Goal: Download file/media

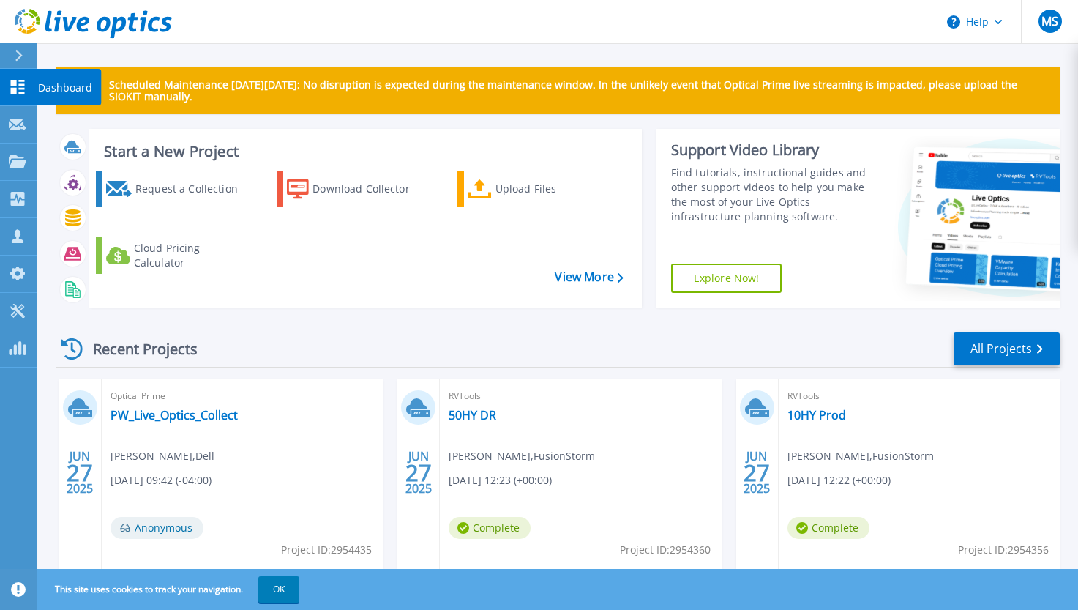
click at [31, 92] on link "Dashboard Dashboard" at bounding box center [18, 87] width 37 height 37
click at [22, 78] on link "Dashboard Dashboard" at bounding box center [18, 87] width 37 height 37
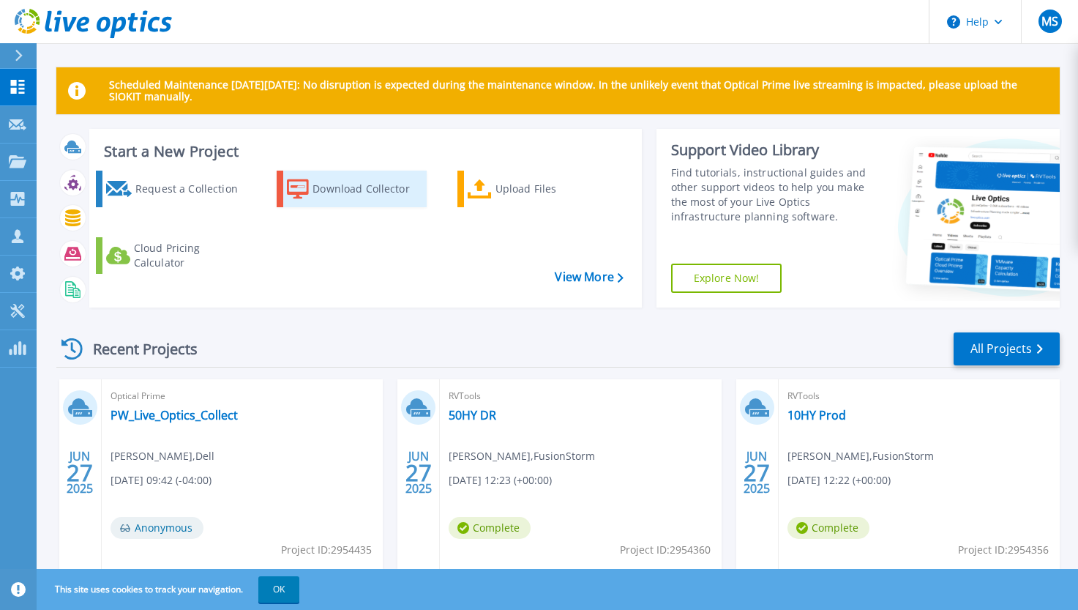
click at [382, 192] on div "Download Collector" at bounding box center [368, 188] width 111 height 29
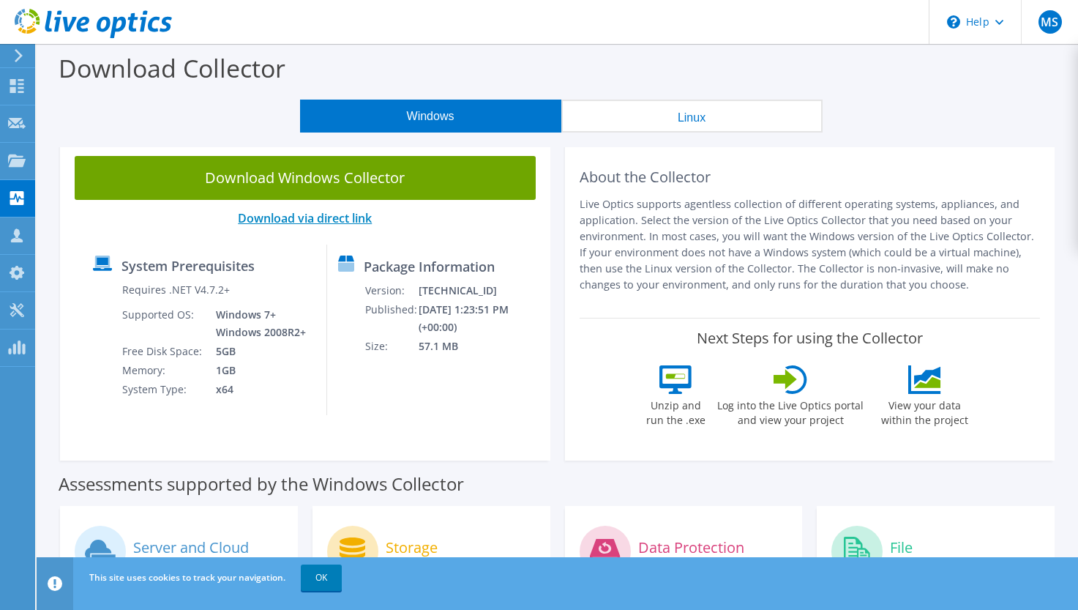
click at [331, 222] on link "Download via direct link" at bounding box center [305, 218] width 134 height 16
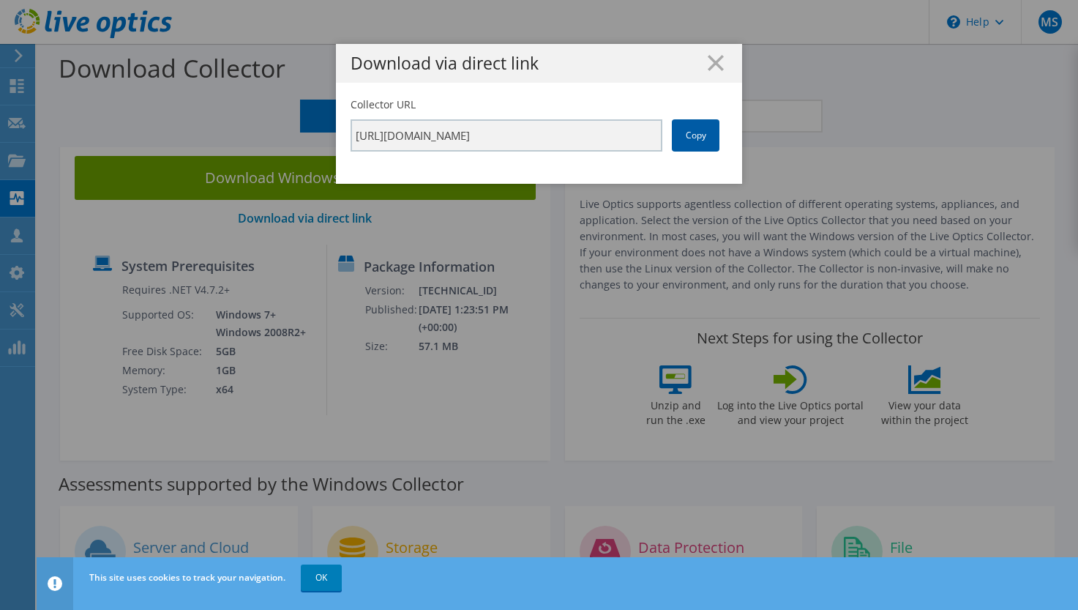
click at [717, 138] on link "Copy" at bounding box center [696, 135] width 48 height 32
click at [711, 138] on link "Copy" at bounding box center [696, 135] width 48 height 32
click at [711, 69] on line at bounding box center [715, 63] width 15 height 15
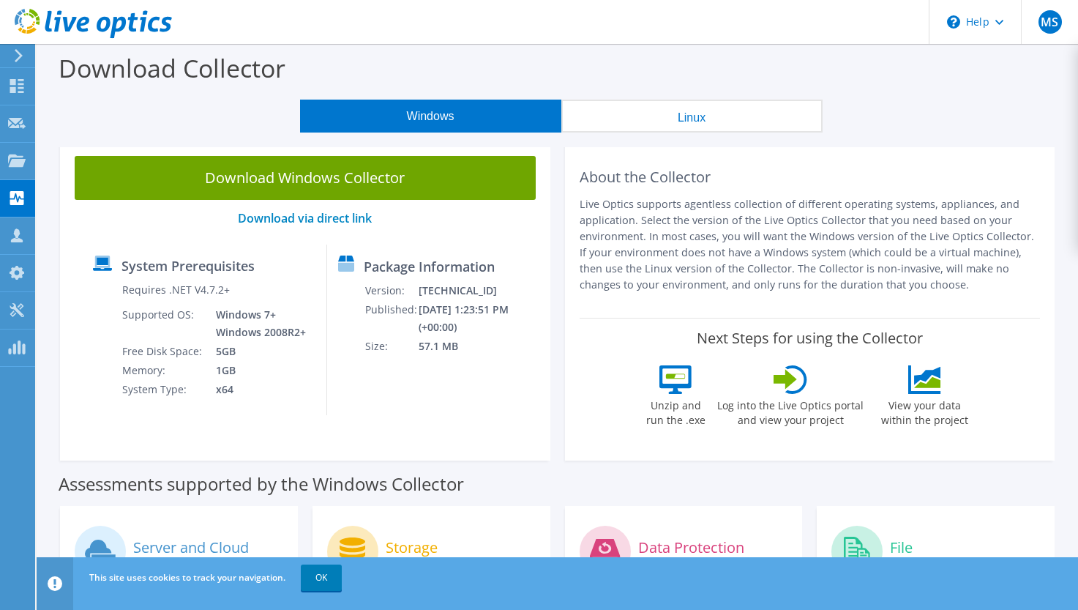
click at [712, 69] on div "Download Collector" at bounding box center [557, 72] width 1027 height 56
click at [18, 201] on icon at bounding box center [17, 198] width 18 height 14
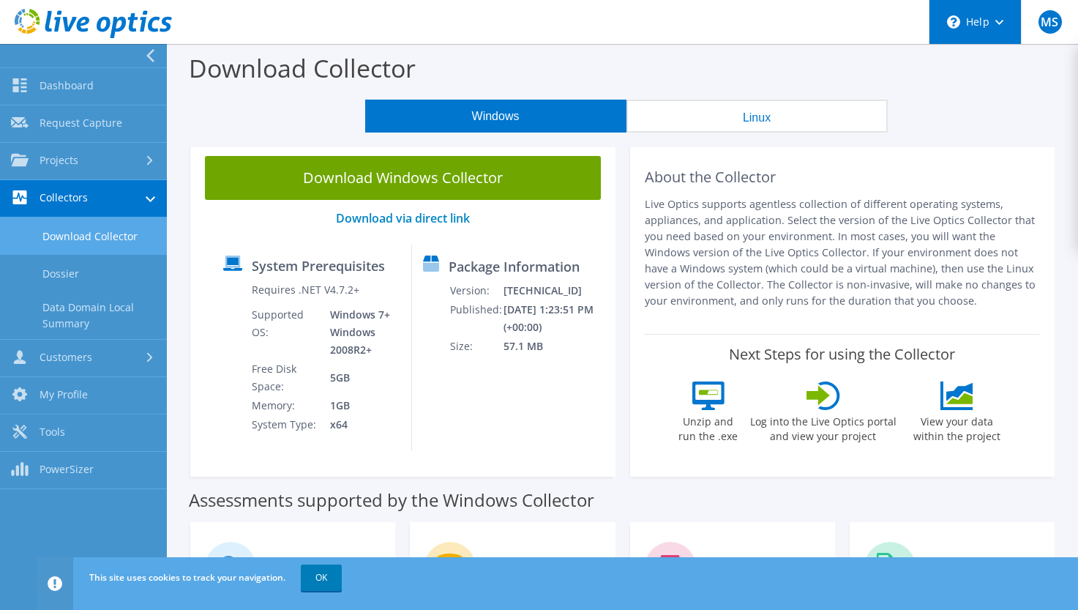
click at [981, 5] on div "\n Help" at bounding box center [975, 22] width 92 height 44
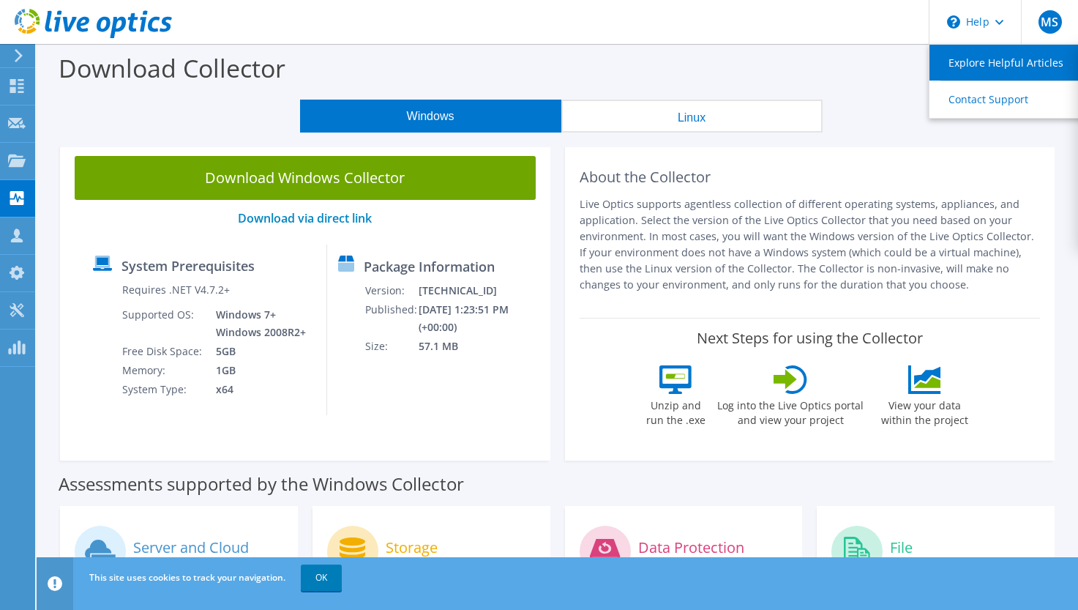
click at [973, 59] on link "Explore Helpful Articles" at bounding box center [1011, 63] width 163 height 36
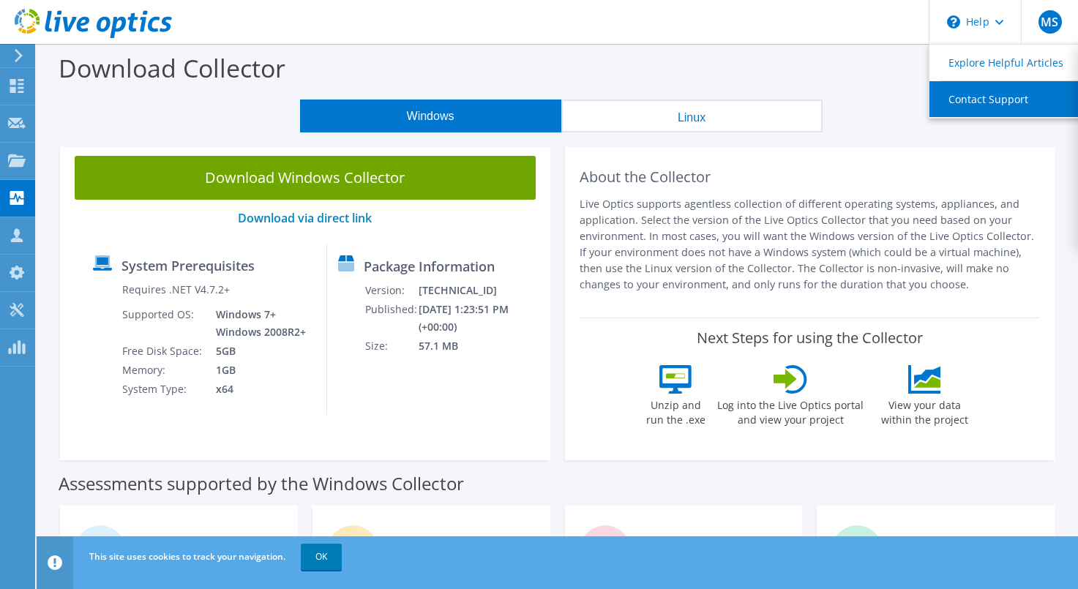
click at [963, 100] on link "Contact Support" at bounding box center [1011, 99] width 163 height 36
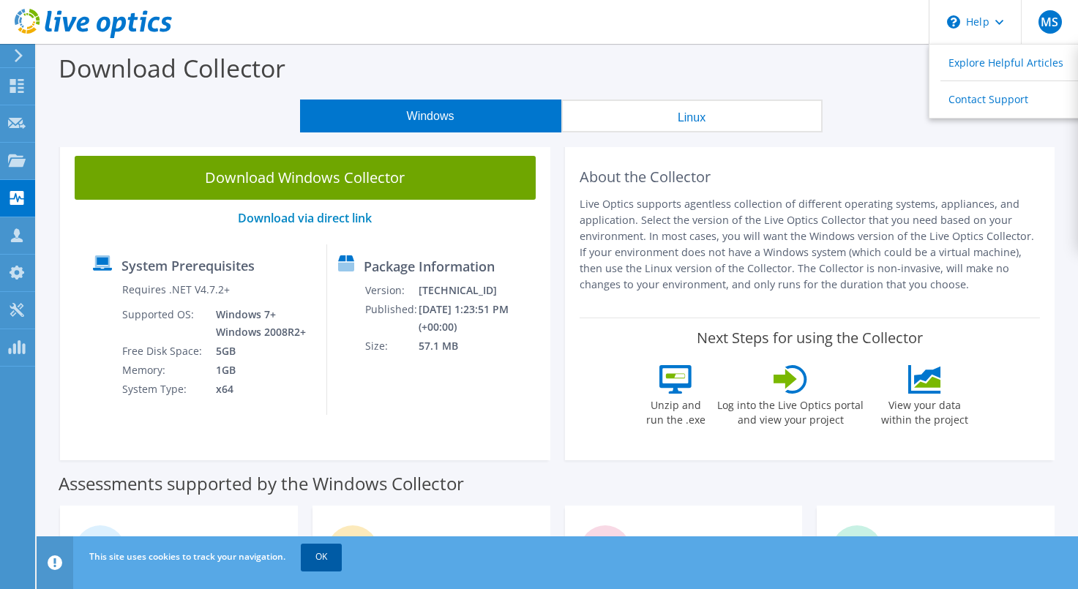
click at [323, 555] on link "OK" at bounding box center [321, 557] width 41 height 26
